Goal: Transaction & Acquisition: Subscribe to service/newsletter

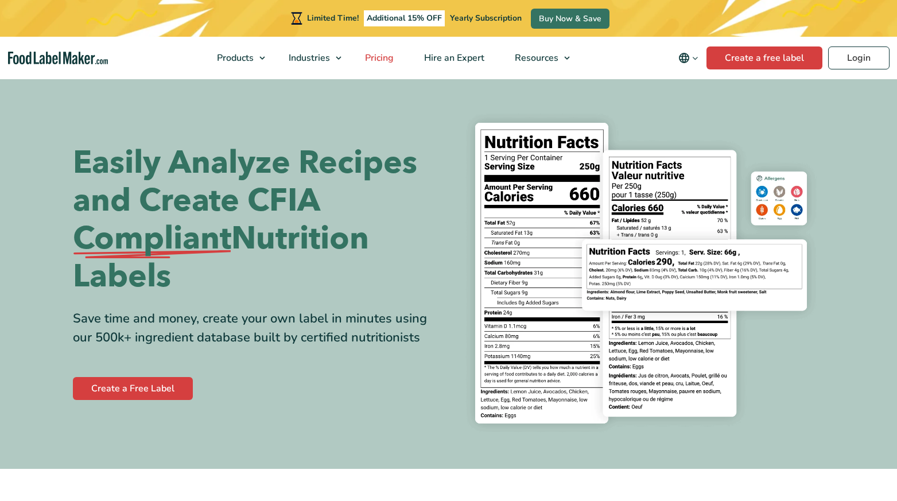
click at [388, 60] on span "Pricing" at bounding box center [378, 58] width 33 height 13
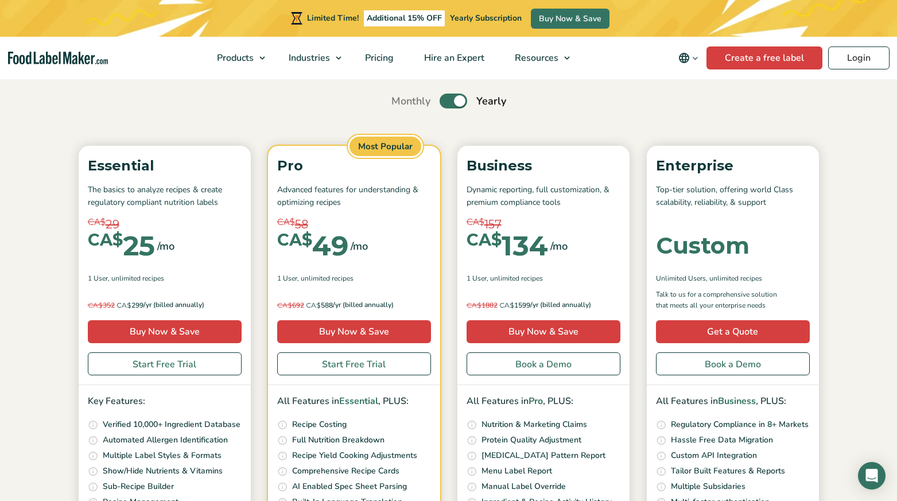
click at [446, 96] on label "Toggle" at bounding box center [454, 101] width 28 height 15
click at [401, 98] on input "Toggle" at bounding box center [397, 101] width 7 height 7
checkbox input "false"
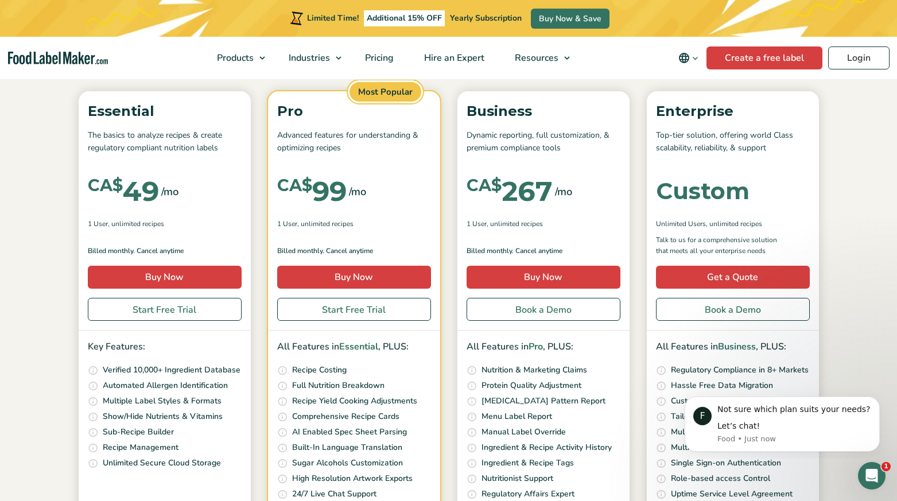
scroll to position [158, 0]
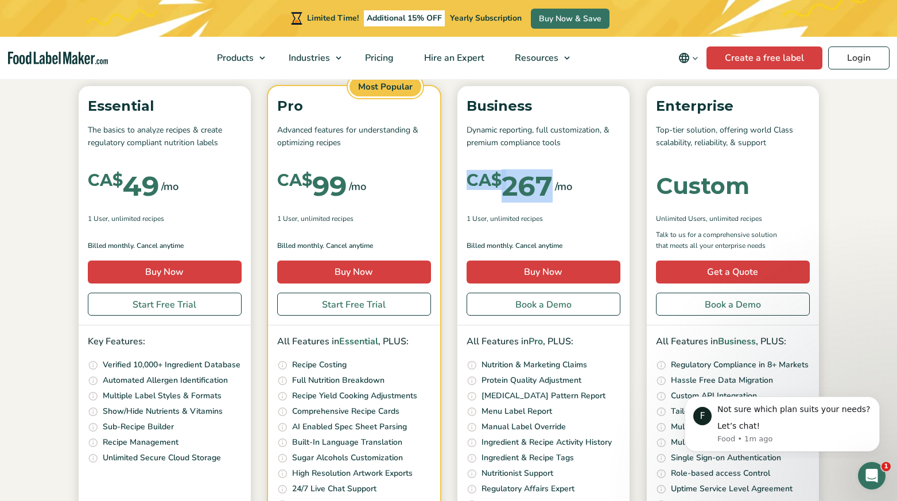
drag, startPoint x: 470, startPoint y: 185, endPoint x: 561, endPoint y: 184, distance: 90.7
click at [561, 184] on div "CA$ 267 /mo" at bounding box center [544, 186] width 154 height 43
